Goal: Entertainment & Leisure: Consume media (video, audio)

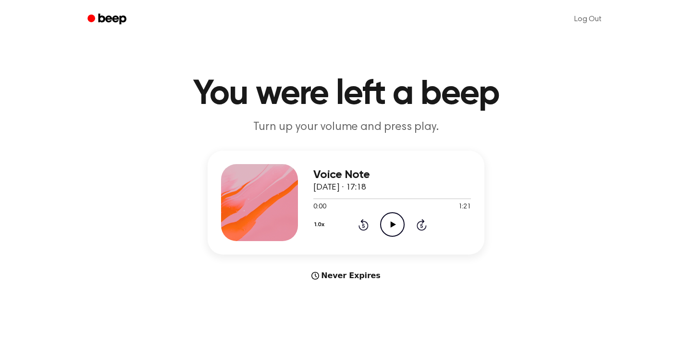
click at [392, 223] on icon at bounding box center [392, 224] width 5 height 6
click at [362, 222] on icon at bounding box center [364, 225] width 10 height 12
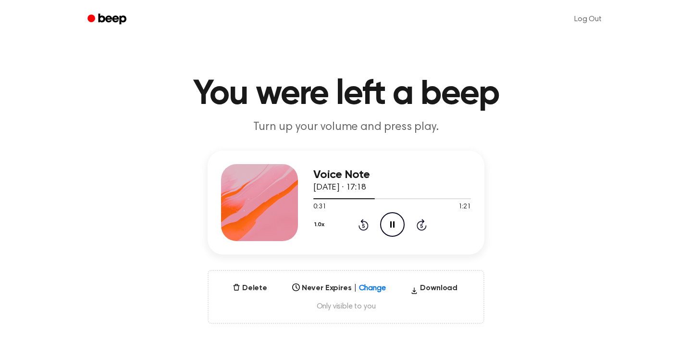
click at [363, 228] on icon "Rewind 5 seconds" at bounding box center [363, 224] width 11 height 12
click at [393, 225] on icon "Pause Audio" at bounding box center [392, 224] width 25 height 25
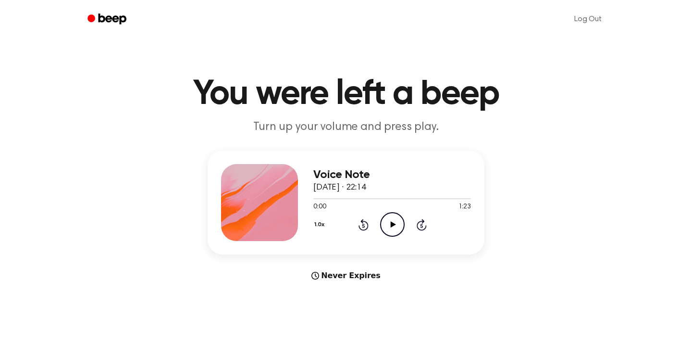
click at [391, 225] on icon at bounding box center [392, 224] width 5 height 6
click at [391, 225] on icon at bounding box center [392, 224] width 4 height 6
click at [391, 225] on icon at bounding box center [392, 224] width 5 height 6
click at [396, 223] on icon "Play Audio" at bounding box center [392, 224] width 25 height 25
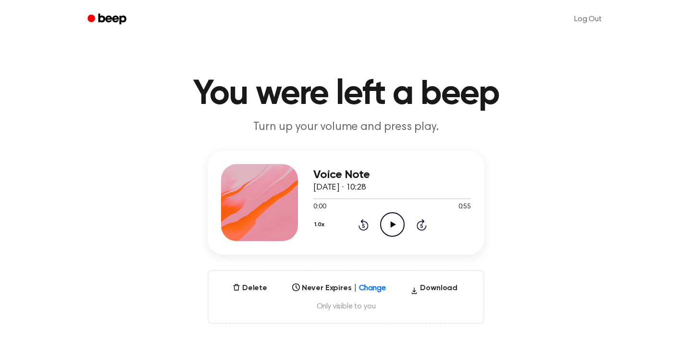
click at [388, 222] on icon "Play Audio" at bounding box center [392, 224] width 25 height 25
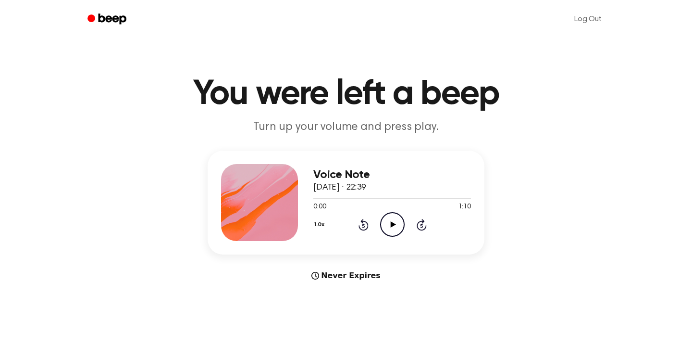
click at [388, 223] on icon "Play Audio" at bounding box center [392, 224] width 25 height 25
